Goal: Navigation & Orientation: Find specific page/section

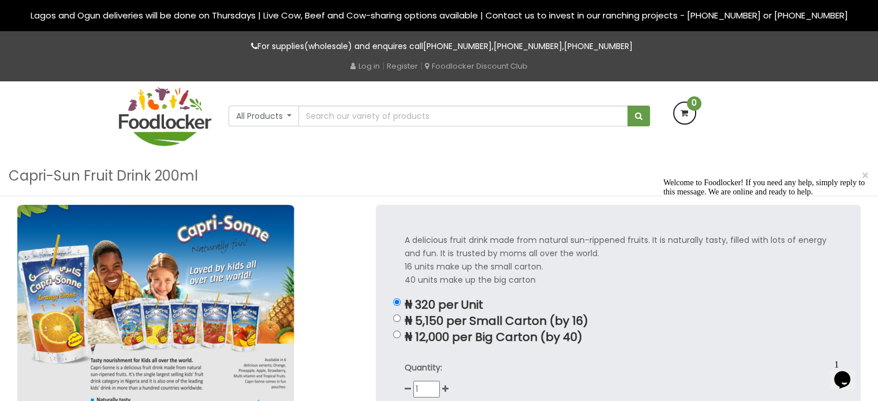
click at [182, 117] on img at bounding box center [165, 116] width 92 height 59
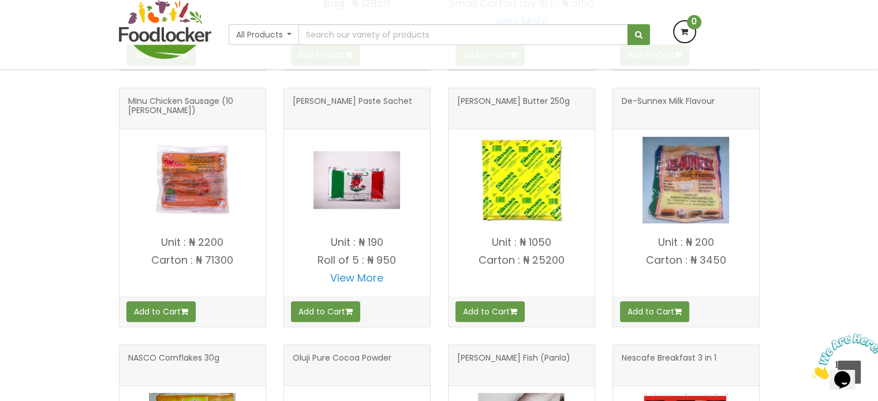
scroll to position [659, 0]
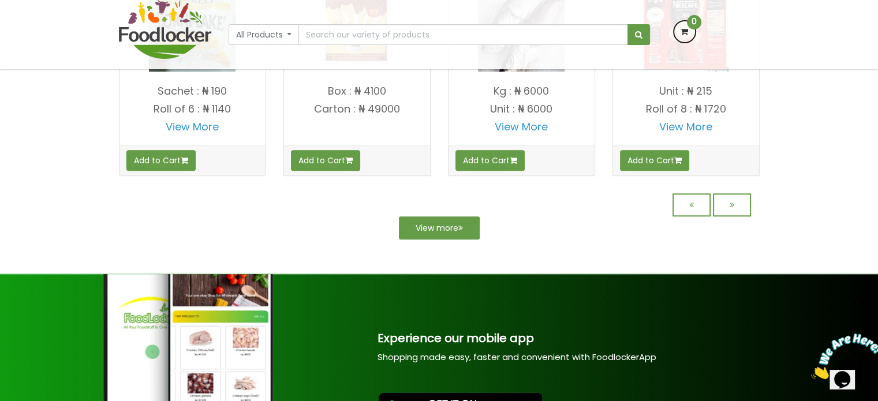
scroll to position [1254, 0]
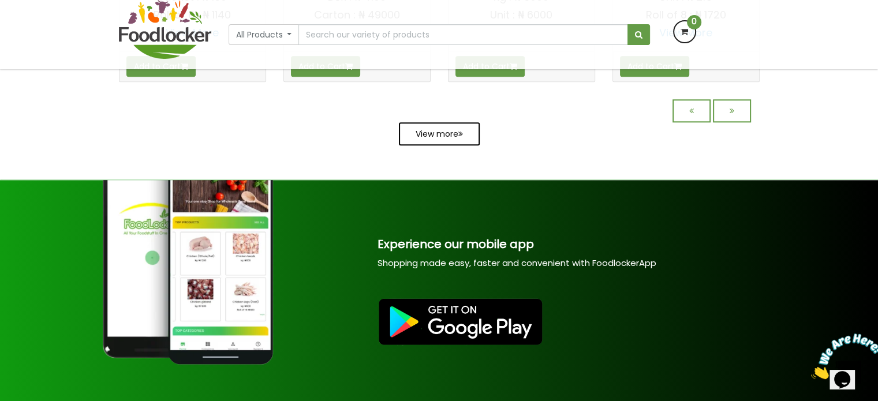
click at [433, 145] on link "View more" at bounding box center [439, 133] width 81 height 23
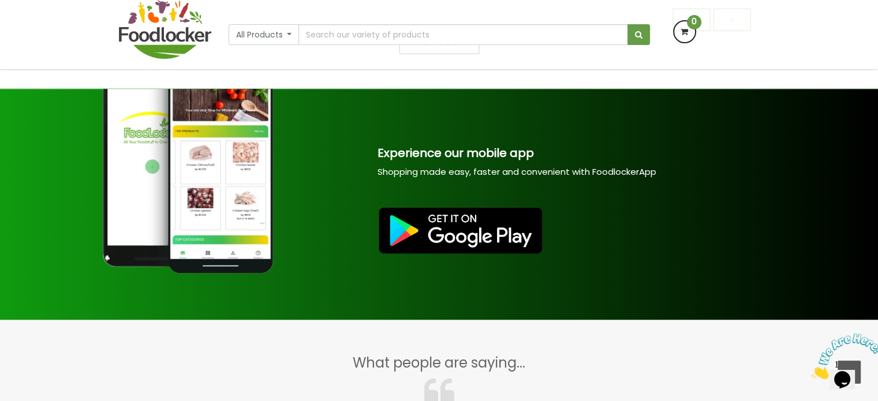
scroll to position [1163, 0]
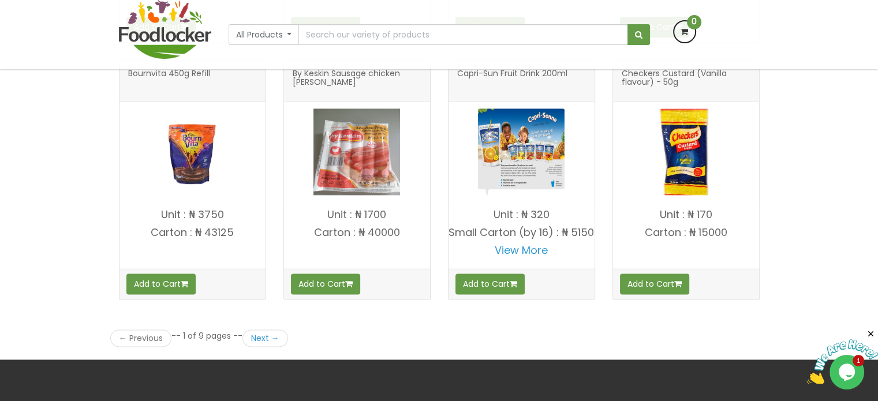
scroll to position [1520, 0]
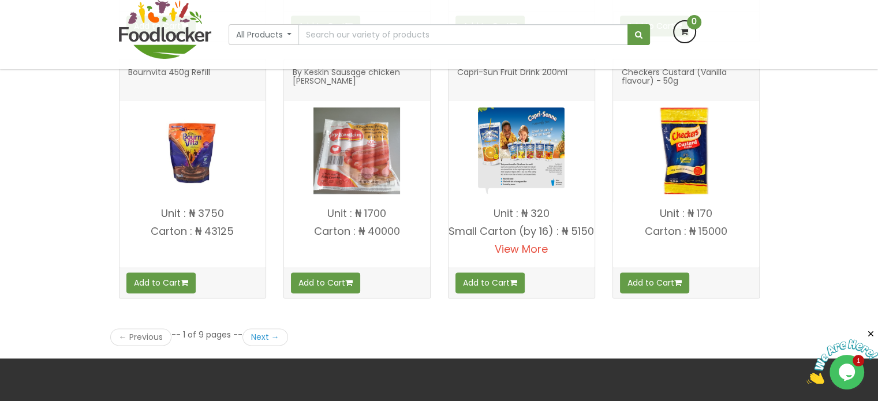
click at [518, 256] on link "View More" at bounding box center [520, 249] width 53 height 14
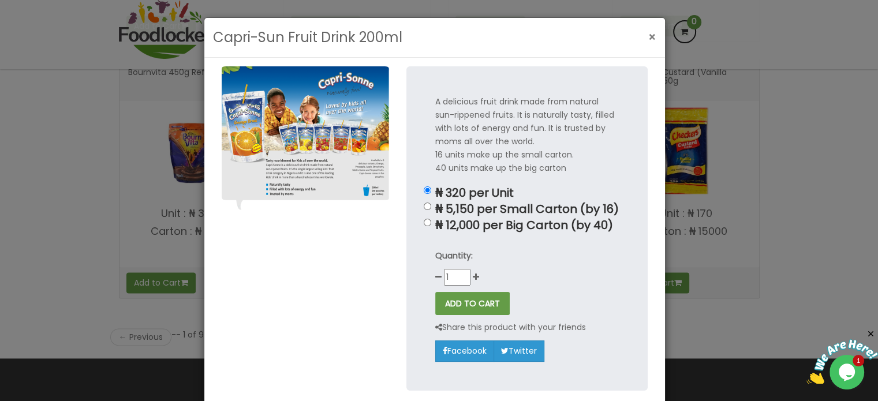
click at [648, 33] on span "×" at bounding box center [652, 37] width 8 height 17
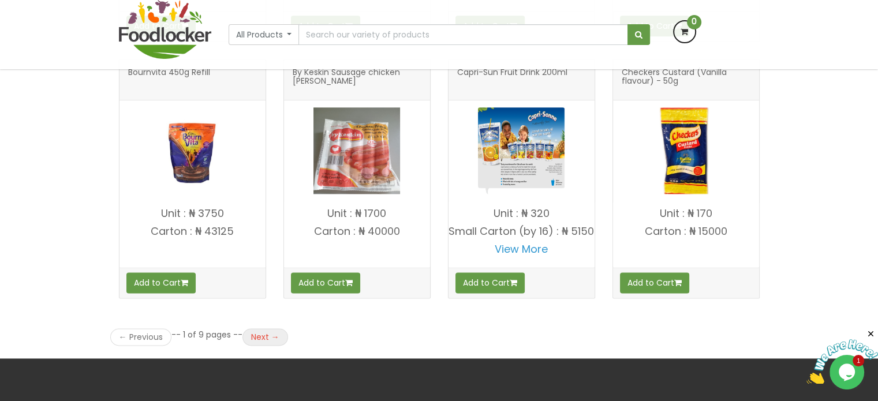
click at [276, 340] on link "Next →" at bounding box center [265, 336] width 46 height 17
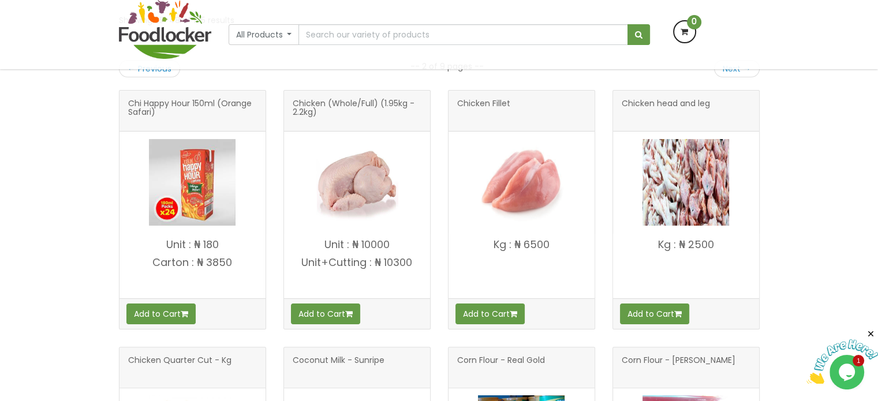
scroll to position [212, 0]
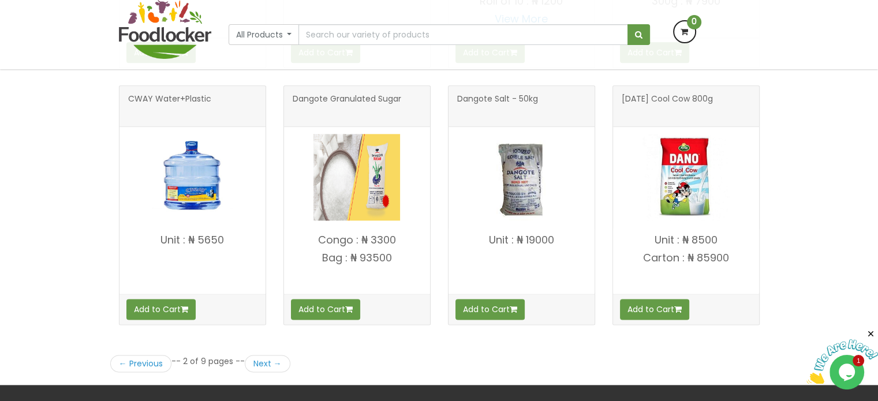
scroll to position [1510, 0]
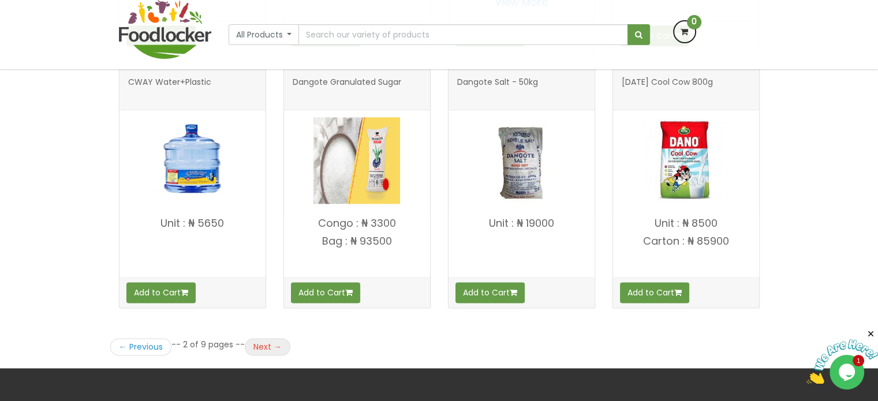
click at [273, 339] on link "Next →" at bounding box center [268, 346] width 46 height 17
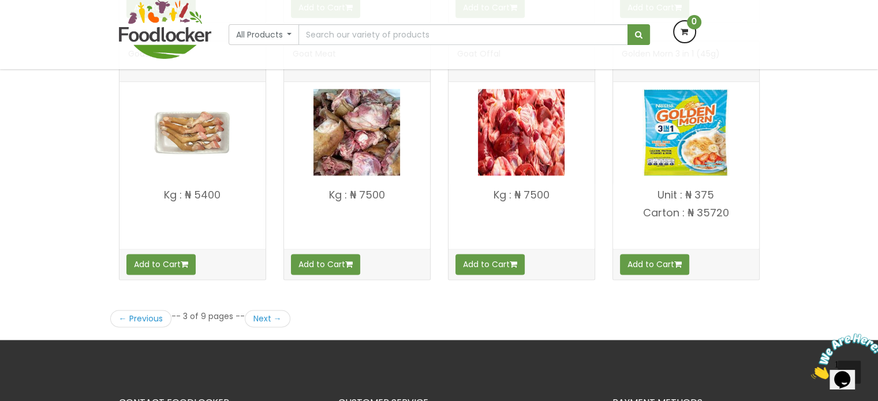
scroll to position [1561, 0]
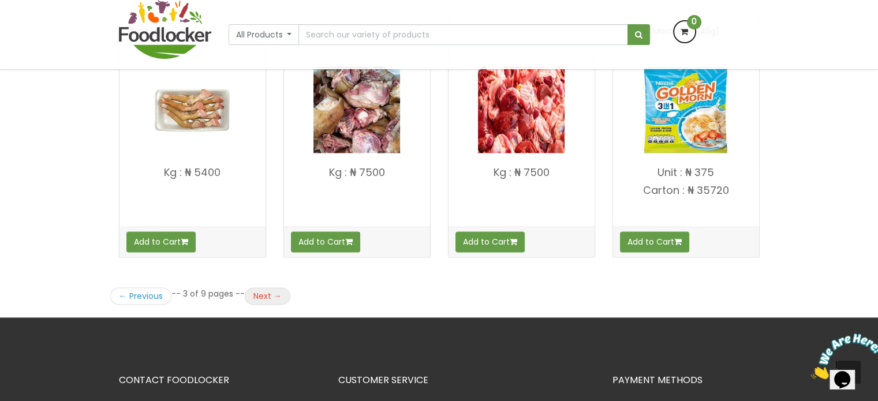
click at [261, 293] on link "Next →" at bounding box center [268, 295] width 46 height 17
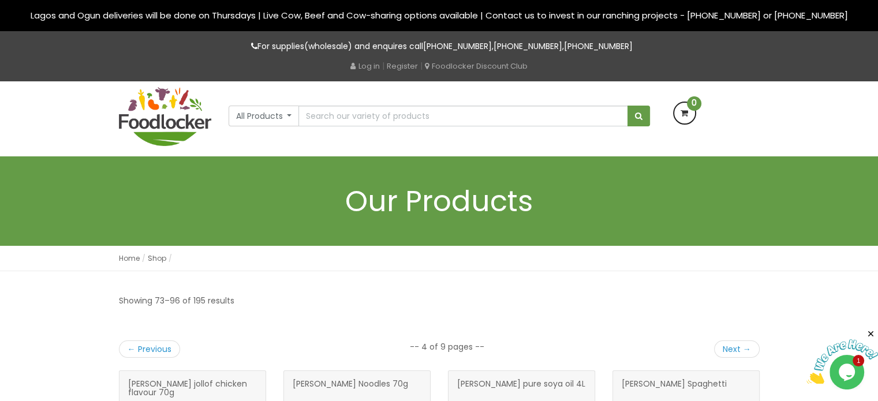
click at [284, 119] on button "All Products" at bounding box center [263, 116] width 71 height 21
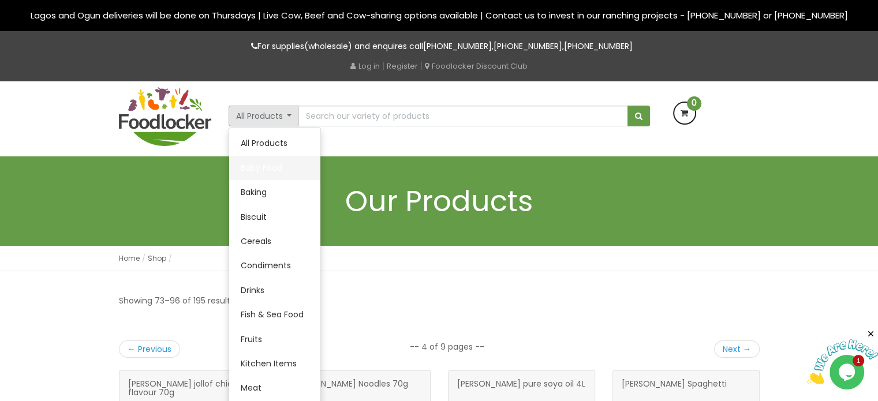
click at [279, 171] on link "Baby Food" at bounding box center [274, 168] width 91 height 24
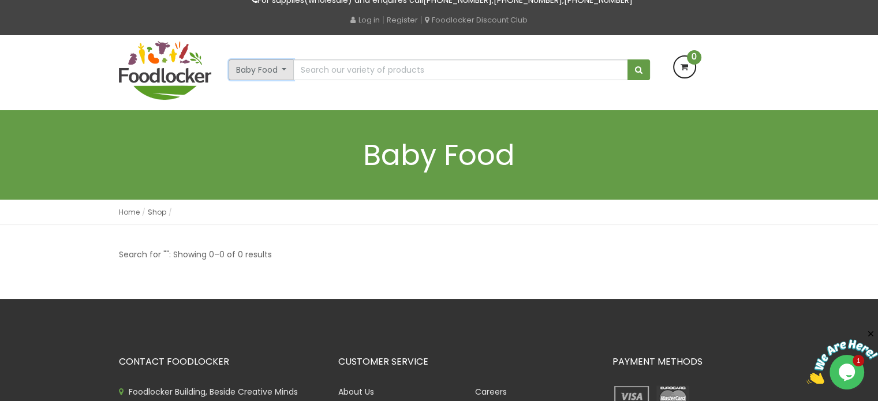
click at [278, 68] on button "Baby Food" at bounding box center [261, 69] width 66 height 21
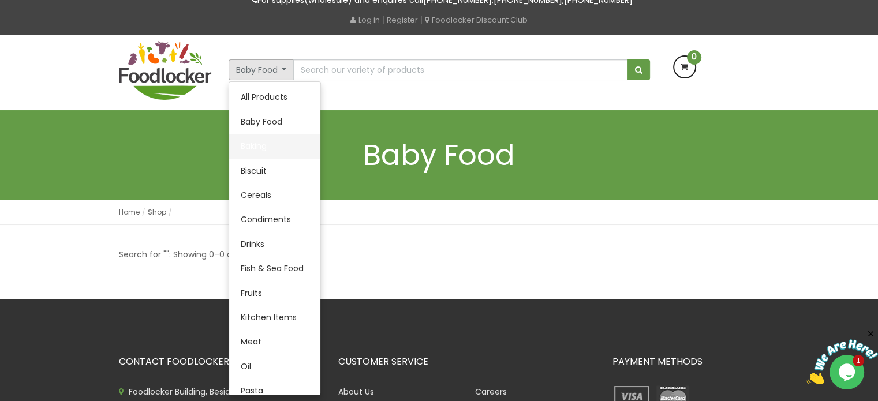
click at [264, 144] on link "Baking" at bounding box center [274, 146] width 91 height 24
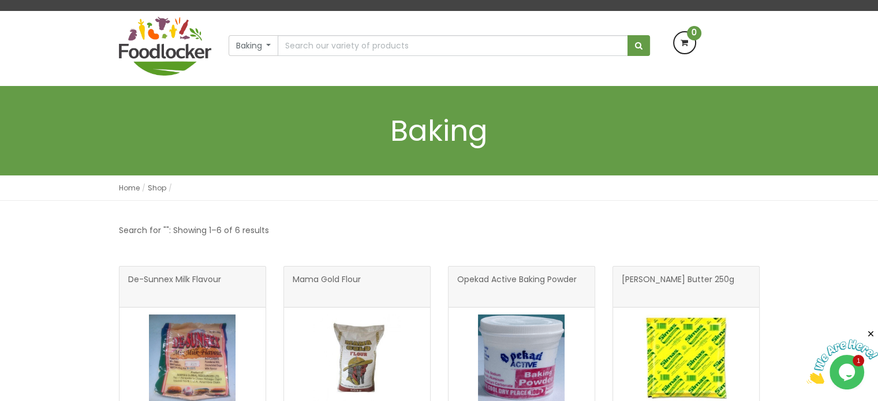
scroll to position [43, 0]
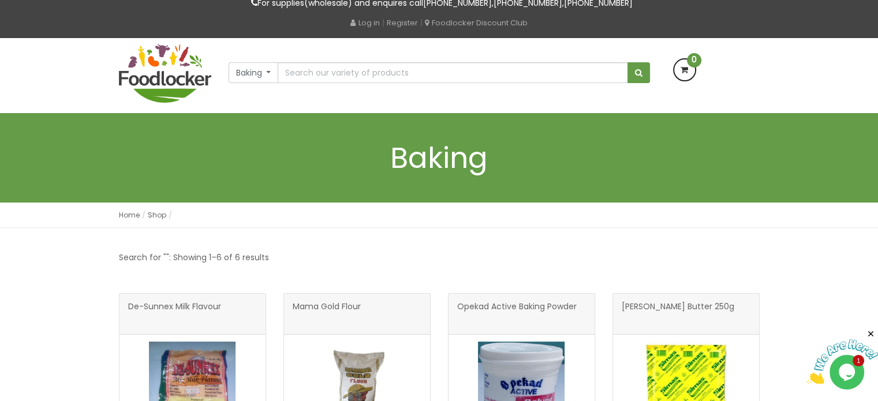
drag, startPoint x: 886, startPoint y: 34, endPoint x: 880, endPoint y: 49, distance: 15.9
click at [272, 69] on button "Baking" at bounding box center [253, 72] width 50 height 21
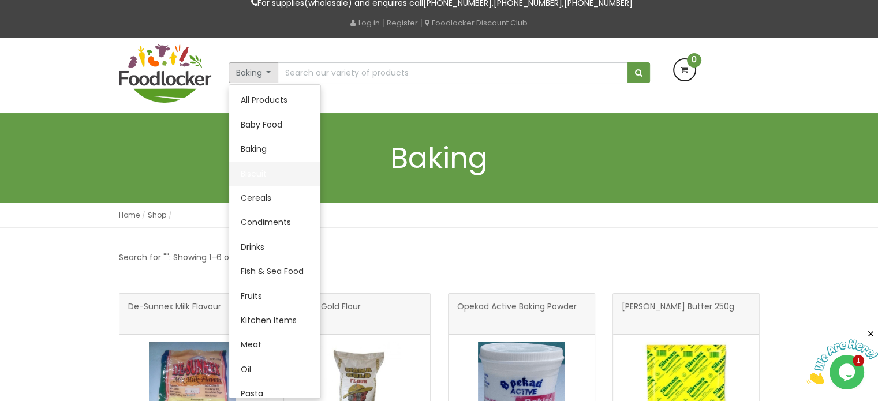
click at [259, 175] on link "Biscuit" at bounding box center [274, 174] width 91 height 24
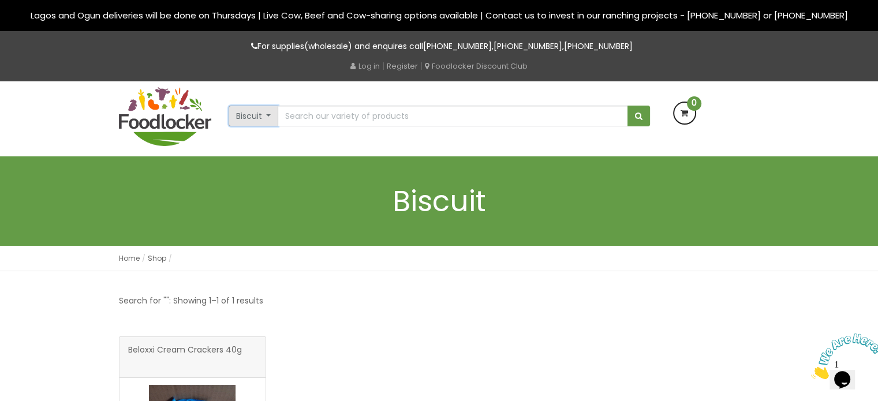
click at [255, 107] on button "Biscuit" at bounding box center [253, 116] width 50 height 21
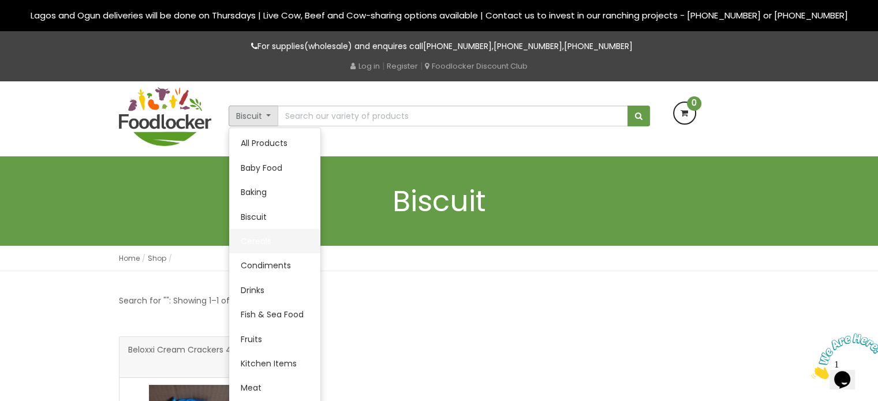
click at [272, 238] on link "Cereals" at bounding box center [274, 241] width 91 height 24
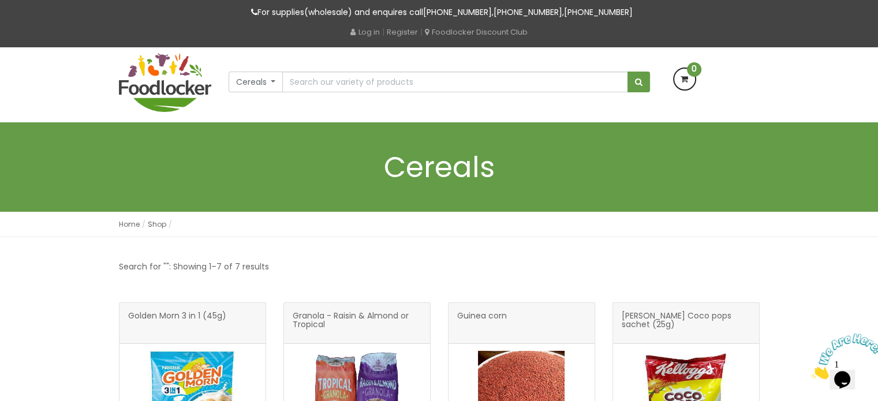
scroll to position [19, 0]
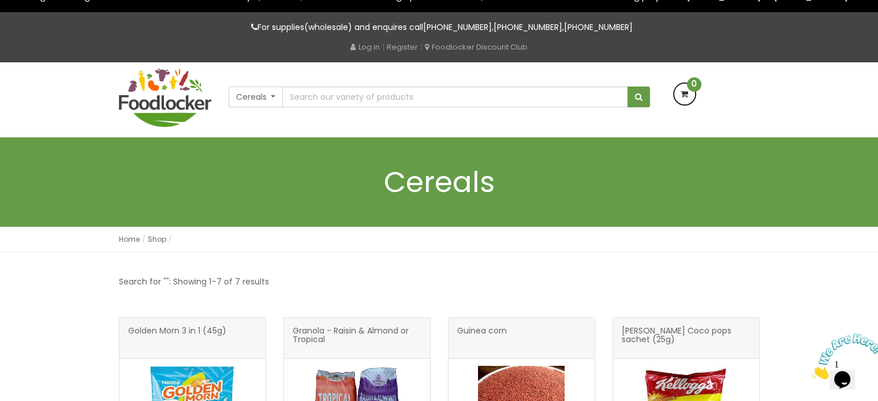
drag, startPoint x: 886, startPoint y: 80, endPoint x: 667, endPoint y: 90, distance: 218.9
click at [249, 107] on div "Cereals All Products Baby Food Baking Biscuit Meat" at bounding box center [439, 99] width 658 height 75
click at [256, 99] on button "Cereals" at bounding box center [255, 97] width 55 height 21
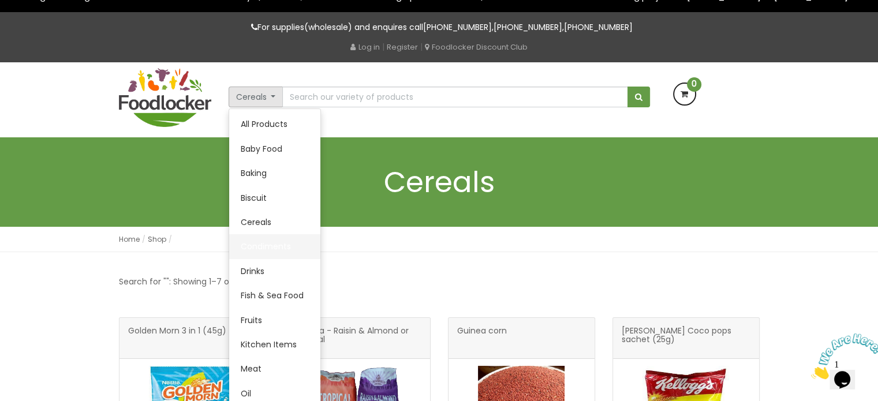
click at [265, 246] on link "Condiments" at bounding box center [274, 246] width 91 height 24
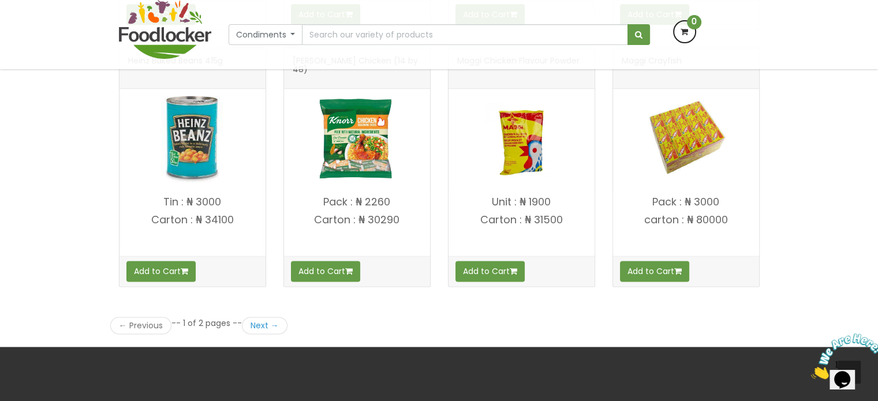
scroll to position [1535, 0]
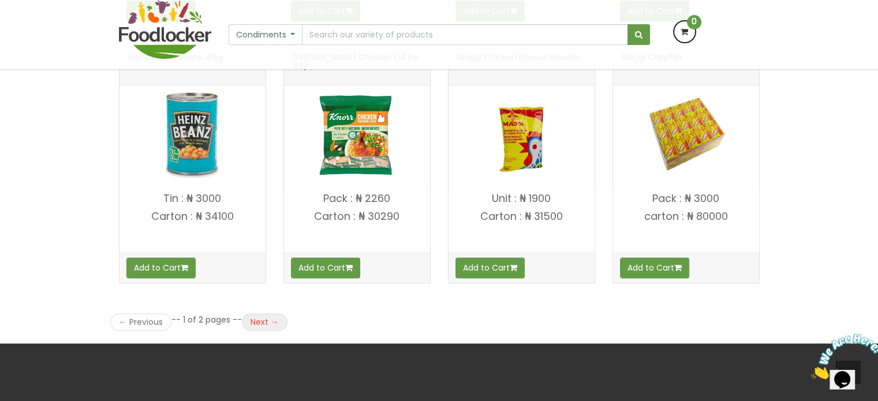
click at [266, 320] on link "Next →" at bounding box center [265, 321] width 46 height 17
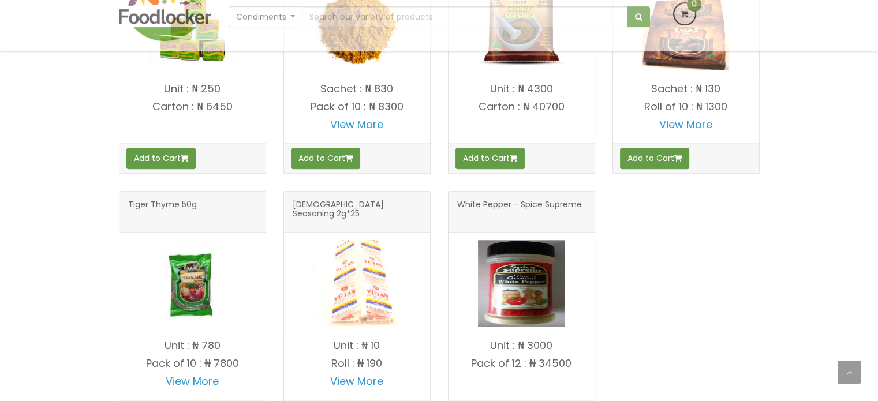
scroll to position [1145, 0]
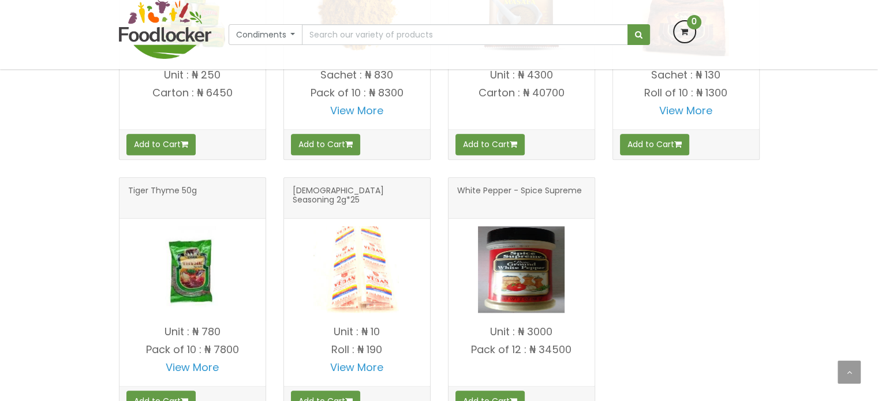
drag, startPoint x: 883, startPoint y: 34, endPoint x: 878, endPoint y: 261, distance: 227.4
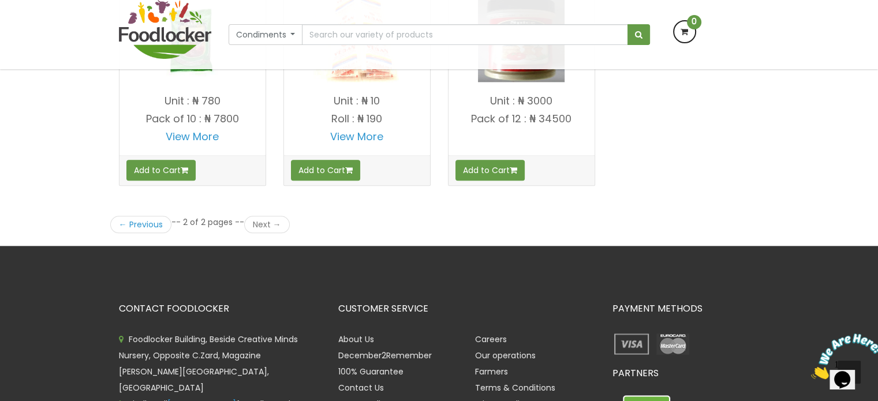
scroll to position [1382, 0]
